Goal: Book appointment/travel/reservation

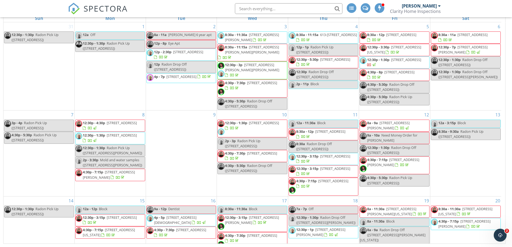
scroll to position [256, 0]
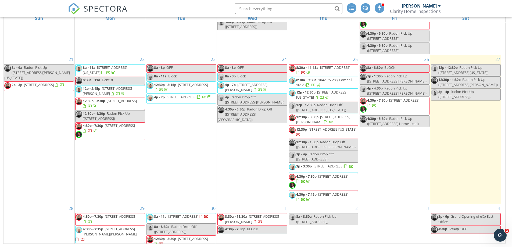
click at [267, 233] on div "1 8:30a - 11:30a [STREET_ADDRESS][PERSON_NAME] 4:30p - 7:30p BLOCK" at bounding box center [252, 226] width 71 height 44
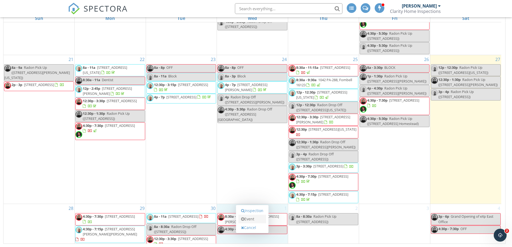
click at [249, 218] on link "Event" at bounding box center [252, 219] width 28 height 9
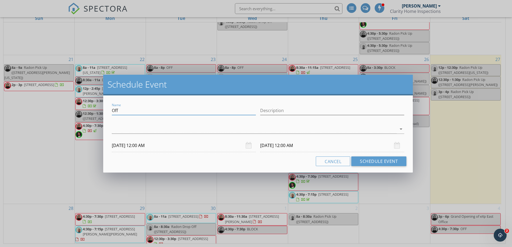
click at [133, 110] on input "Off" at bounding box center [184, 110] width 144 height 9
type input "O"
type input "Block"
type input "Dinner With Broker"
click at [375, 128] on div at bounding box center [254, 129] width 285 height 9
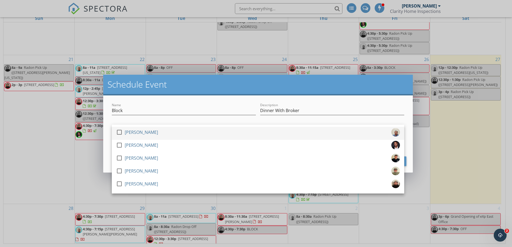
drag, startPoint x: 120, startPoint y: 132, endPoint x: 129, endPoint y: 128, distance: 10.0
click at [121, 131] on div at bounding box center [119, 132] width 9 height 9
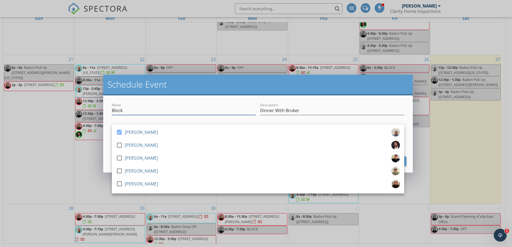
click at [169, 107] on input "Block" at bounding box center [184, 110] width 144 height 9
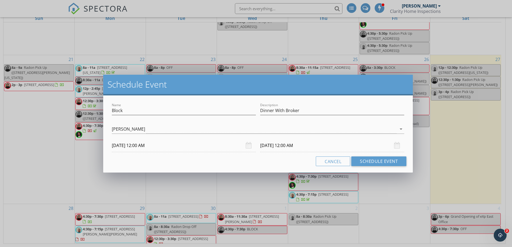
click at [250, 144] on div "[DATE] 12:00 AM" at bounding box center [184, 145] width 144 height 13
click at [159, 145] on input "[DATE] 12:00 AM" at bounding box center [184, 145] width 144 height 13
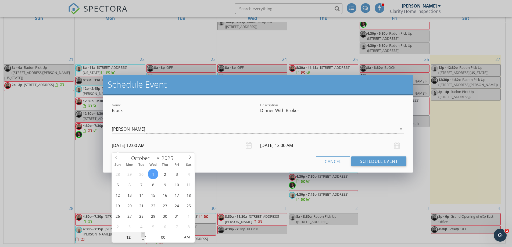
type input "01"
type input "[DATE] 1:00 AM"
click at [144, 233] on span at bounding box center [143, 234] width 4 height 5
type input "02"
type input "[DATE] 2:00 AM"
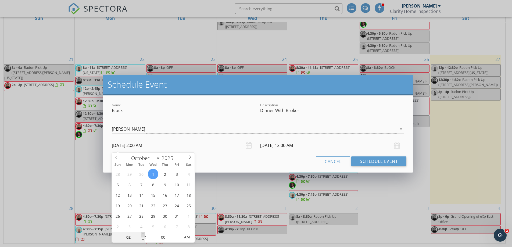
click at [144, 233] on span at bounding box center [143, 234] width 4 height 5
type input "[DATE] 2:00 AM"
type input "05"
type input "[DATE] 2:05 AM"
click at [176, 233] on span at bounding box center [178, 234] width 4 height 5
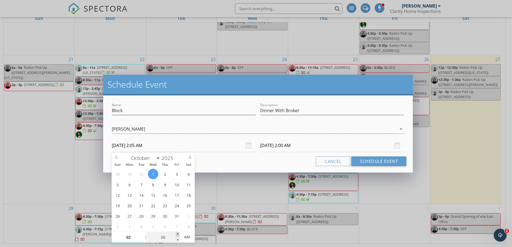
type input "[DATE] 2:05 AM"
type input "[DATE] 2:05 PM"
drag, startPoint x: 184, startPoint y: 238, endPoint x: 190, endPoint y: 237, distance: 6.3
click at [184, 238] on span "PM" at bounding box center [186, 236] width 15 height 11
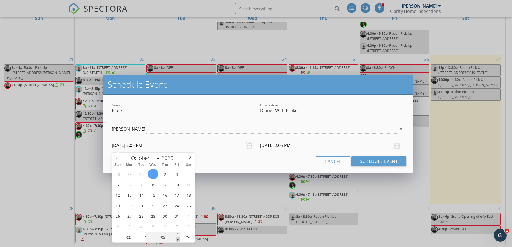
type input "00"
type input "[DATE] 2:00 PM"
click at [176, 239] on span at bounding box center [178, 239] width 4 height 5
click at [311, 145] on input "[DATE] 2:00 PM" at bounding box center [332, 145] width 144 height 13
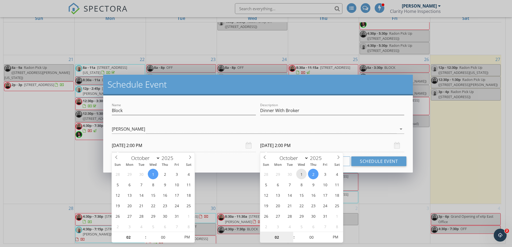
type input "[DATE] 2:00 PM"
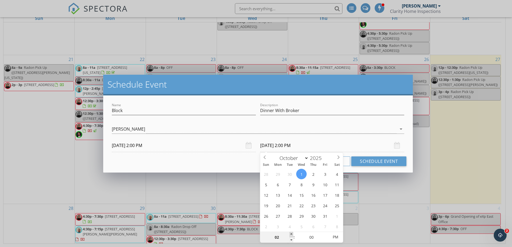
type input "03"
type input "[DATE] 3:00 PM"
click at [292, 233] on span at bounding box center [291, 234] width 4 height 5
type input "04"
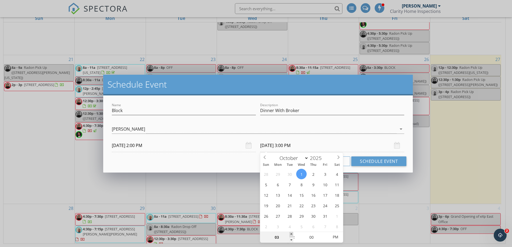
type input "[DATE] 4:00 PM"
type input "05"
type input "[DATE] 5:00 PM"
click at [292, 233] on span at bounding box center [291, 234] width 4 height 5
type input "06"
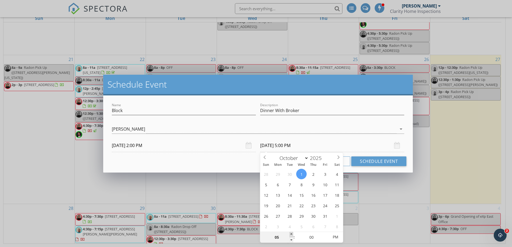
type input "[DATE] 6:00 PM"
click at [292, 233] on span at bounding box center [291, 234] width 4 height 5
type input "07"
type input "[DATE] 7:00 PM"
click at [292, 233] on span at bounding box center [291, 234] width 4 height 5
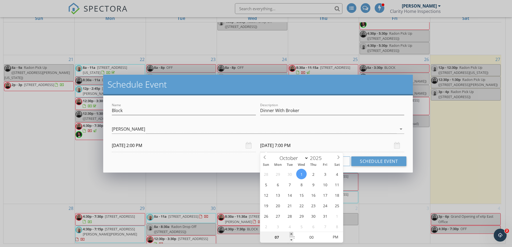
type input "08"
type input "[DATE] 8:00 PM"
click at [292, 233] on span at bounding box center [291, 234] width 4 height 5
click at [378, 161] on button "Schedule Event" at bounding box center [378, 161] width 55 height 10
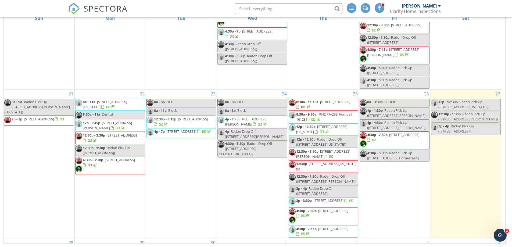
scroll to position [261, 0]
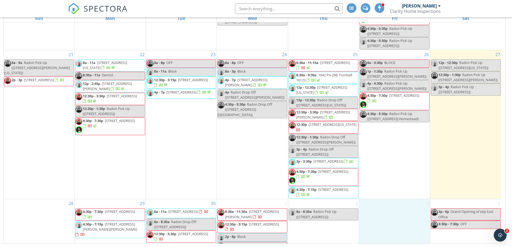
click at [402, 199] on div "3" at bounding box center [394, 225] width 71 height 52
click at [397, 185] on link "Event" at bounding box center [395, 183] width 28 height 9
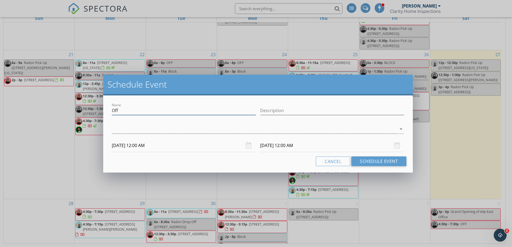
click at [226, 106] on input "Off" at bounding box center [184, 110] width 144 height 9
type input "O"
type input "Block"
type input "Showing Multi-Family Homes"
click at [345, 129] on div at bounding box center [254, 129] width 285 height 9
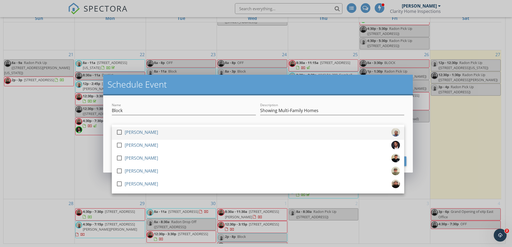
click at [121, 134] on div at bounding box center [119, 132] width 9 height 9
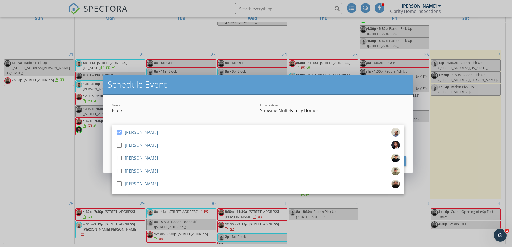
drag, startPoint x: 375, startPoint y: 92, endPoint x: 371, endPoint y: 92, distance: 3.8
click at [375, 91] on div "Schedule Event" at bounding box center [257, 85] width 309 height 21
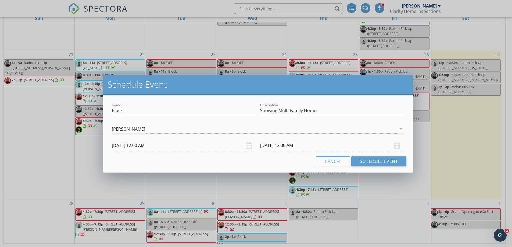
click at [155, 145] on input "[DATE] 12:00 AM" at bounding box center [184, 145] width 144 height 13
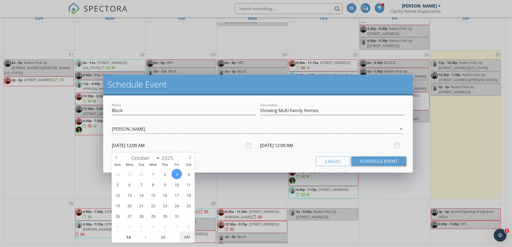
type input "[DATE] 12:00 PM"
click at [191, 238] on span "AM" at bounding box center [186, 236] width 15 height 11
click at [357, 144] on input "[DATE] 12:00 PM" at bounding box center [332, 145] width 144 height 13
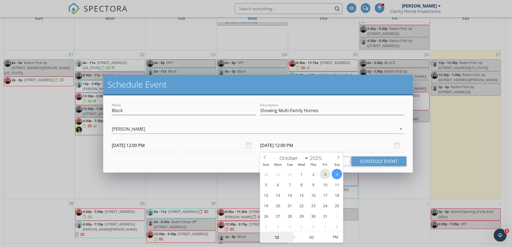
type input "[DATE] 12:00 PM"
type input "01"
type input "[DATE] 1:00 PM"
click at [291, 233] on span at bounding box center [291, 234] width 4 height 5
type input "02"
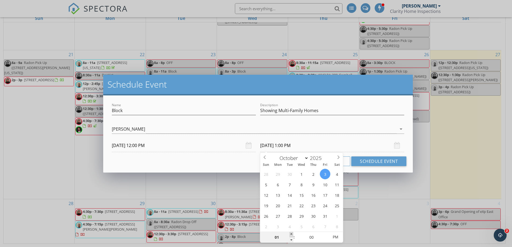
type input "[DATE] 2:00 PM"
click at [291, 233] on span at bounding box center [291, 234] width 4 height 5
type input "03"
type input "[DATE] 3:00 PM"
click at [291, 233] on span at bounding box center [291, 234] width 4 height 5
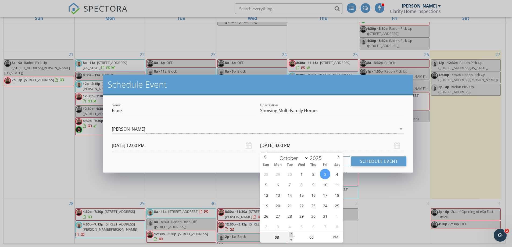
type input "04"
type input "[DATE] 4:00 PM"
click at [291, 233] on span at bounding box center [291, 234] width 4 height 5
type input "05"
type input "[DATE] 5:00 PM"
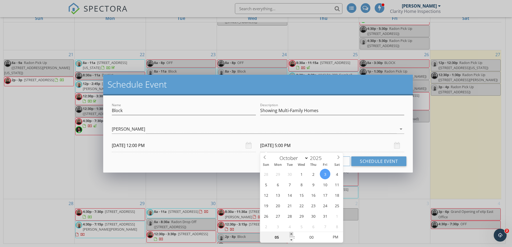
click at [291, 233] on span at bounding box center [291, 234] width 4 height 5
type input "06"
type input "[DATE] 6:00 PM"
click at [291, 233] on span at bounding box center [291, 234] width 4 height 5
type input "07"
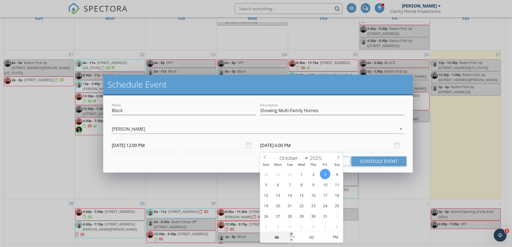
type input "[DATE] 7:00 PM"
click at [291, 233] on span at bounding box center [291, 234] width 4 height 5
type input "08"
type input "[DATE] 8:00 PM"
click at [291, 233] on span at bounding box center [291, 234] width 4 height 5
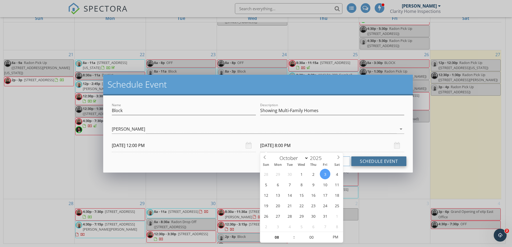
click at [375, 161] on button "Schedule Event" at bounding box center [378, 161] width 55 height 10
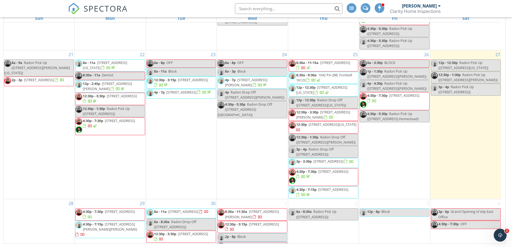
scroll to position [0, 0]
